Goal: Ask a question

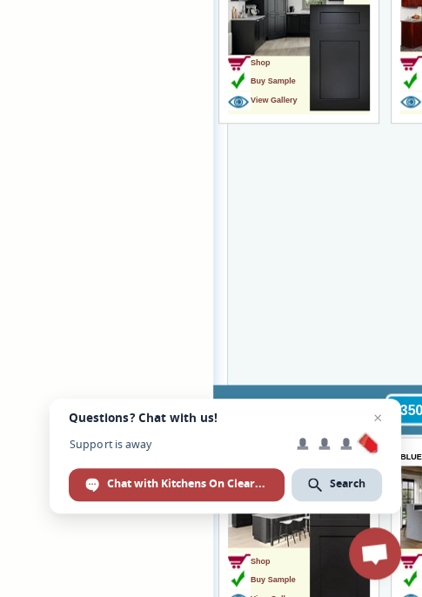
scroll to position [3396, 0]
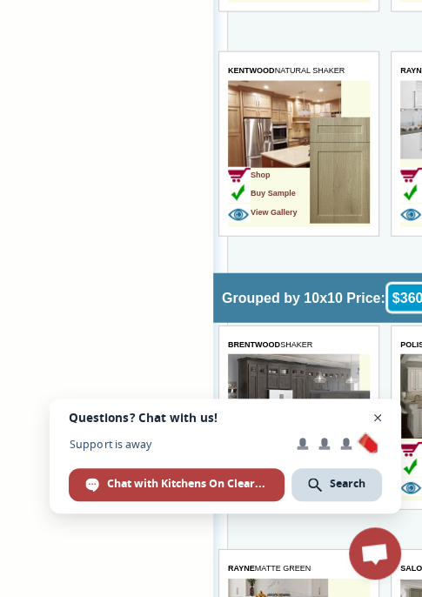
click at [378, 415] on span "Close chat" at bounding box center [378, 418] width 22 height 22
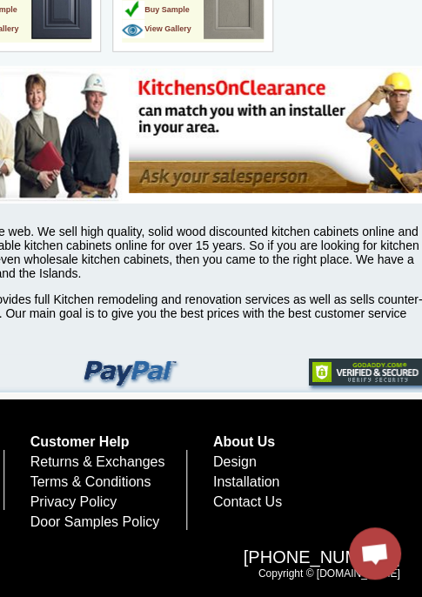
scroll to position [5851, 528]
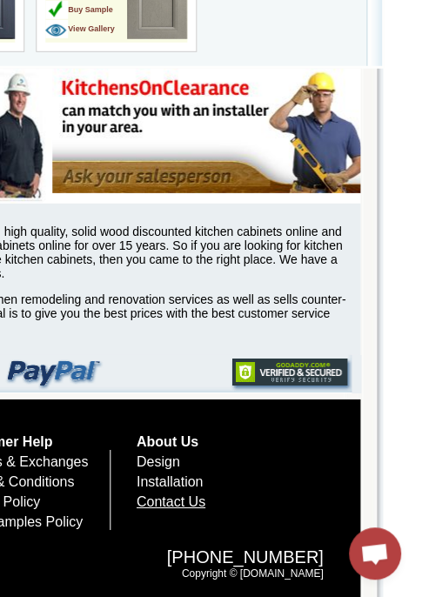
click at [205, 498] on link "Contact Us" at bounding box center [171, 502] width 69 height 15
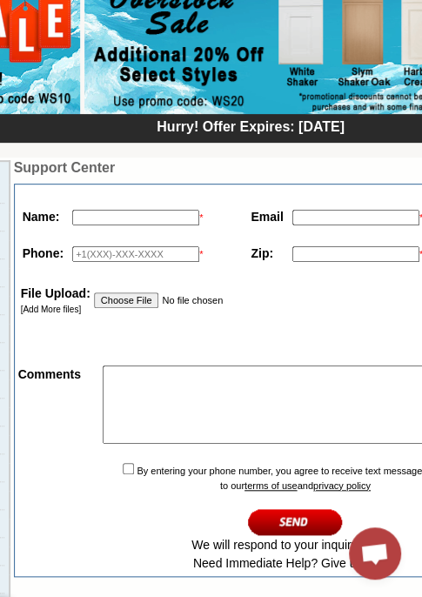
scroll to position [174, 210]
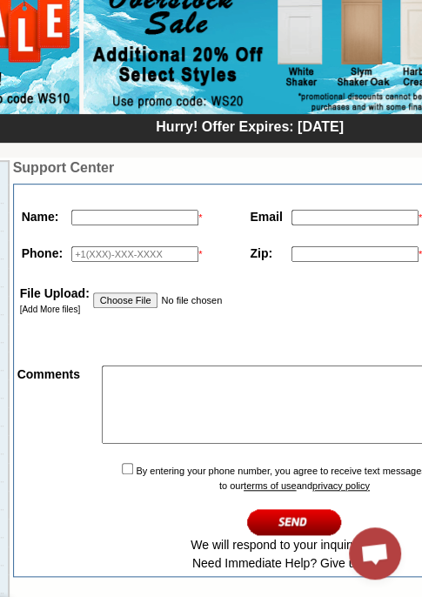
click at [125, 218] on input "text" at bounding box center [134, 218] width 127 height 16
type input "Fatima"
drag, startPoint x: 362, startPoint y: 219, endPoint x: 370, endPoint y: 212, distance: 10.5
click at [370, 212] on td "*" at bounding box center [356, 217] width 139 height 27
click at [375, 210] on input "text" at bounding box center [355, 218] width 127 height 16
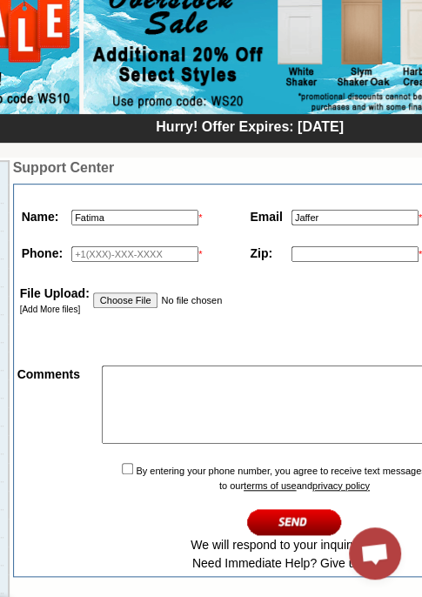
type input "Jaffer"
click at [84, 253] on input "text" at bounding box center [134, 254] width 127 height 16
click at [73, 252] on input "text" at bounding box center [134, 254] width 127 height 16
type input "4807634239"
click at [327, 260] on input "text" at bounding box center [355, 254] width 127 height 16
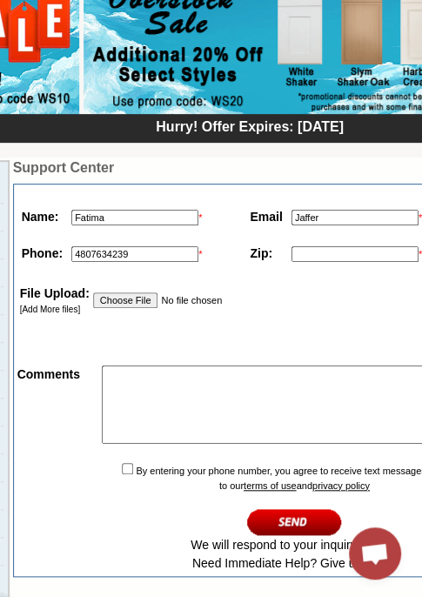
click at [317, 249] on input "text" at bounding box center [355, 254] width 127 height 16
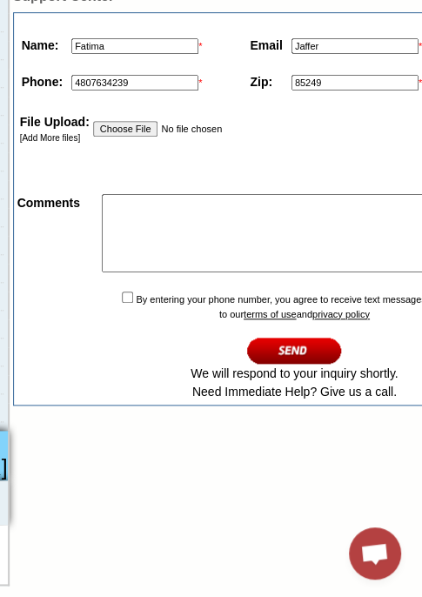
scroll to position [348, 210]
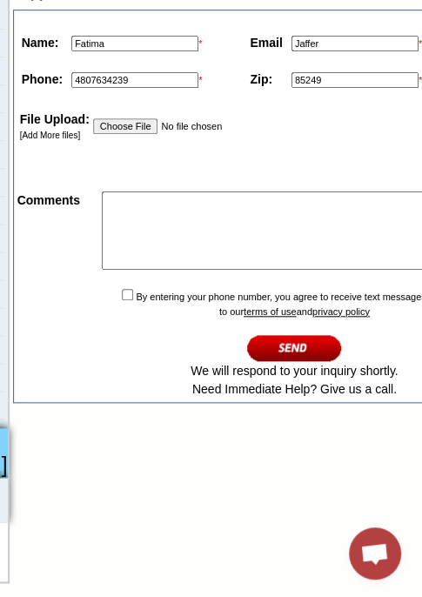
type input "85249"
click at [219, 252] on textarea at bounding box center [339, 231] width 475 height 78
type textarea "I want to renovate my kitchen that matches the style of house"
click at [122, 300] on input "checkbox" at bounding box center [127, 294] width 11 height 11
checkbox input "true"
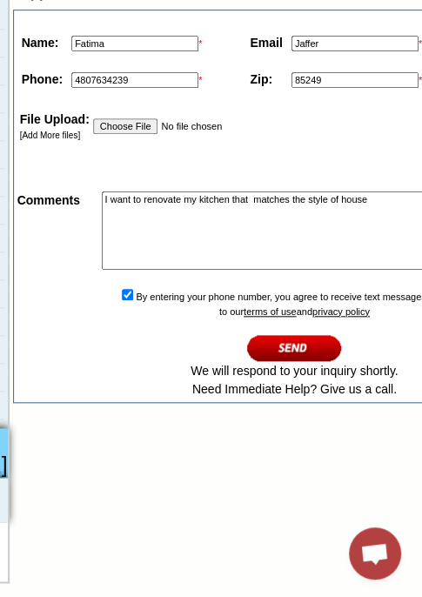
scroll to position [348, 288]
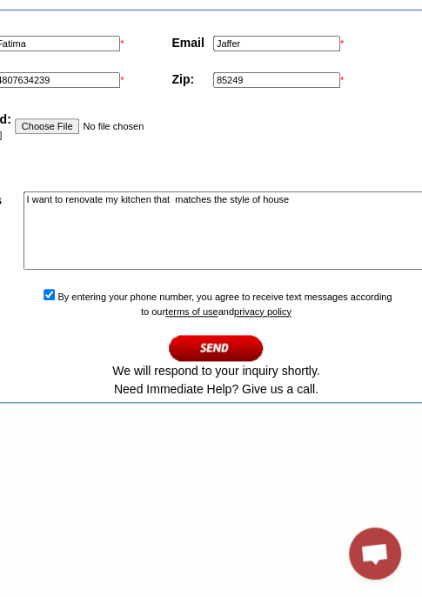
click at [212, 353] on input "image" at bounding box center [216, 347] width 95 height 29
